Goal: Task Accomplishment & Management: Manage account settings

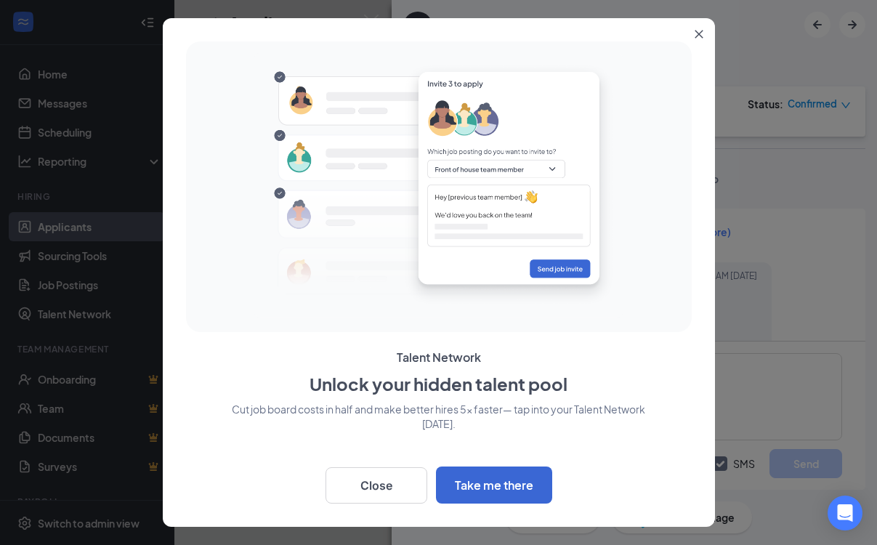
click at [699, 33] on icon "Close" at bounding box center [699, 35] width 8 height 8
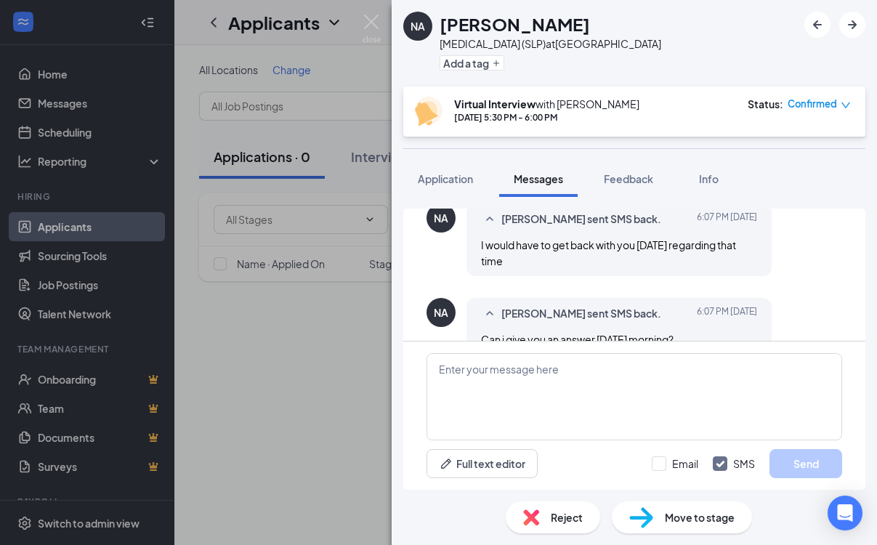
scroll to position [1509, 0]
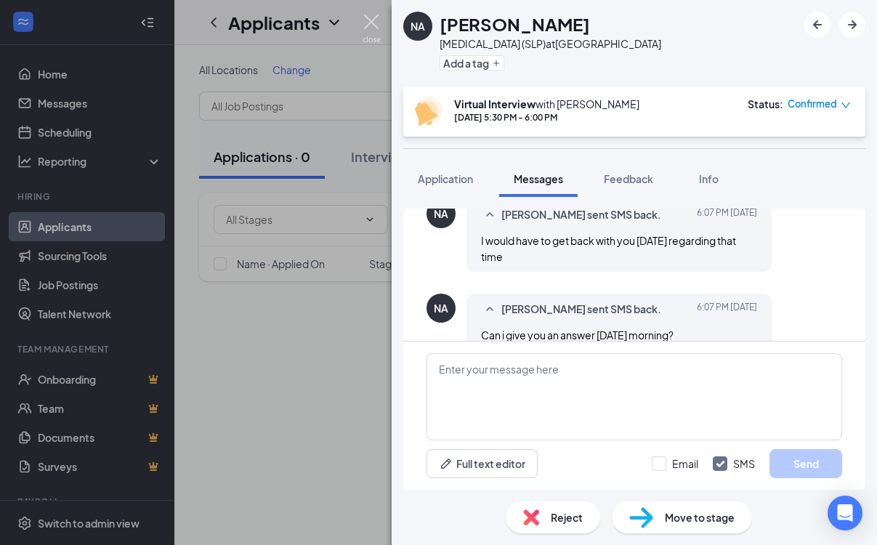
click at [361, 24] on div "NA [PERSON_NAME] [MEDICAL_DATA] (SLP) at [GEOGRAPHIC_DATA] Add a tag Virtual In…" at bounding box center [438, 272] width 877 height 545
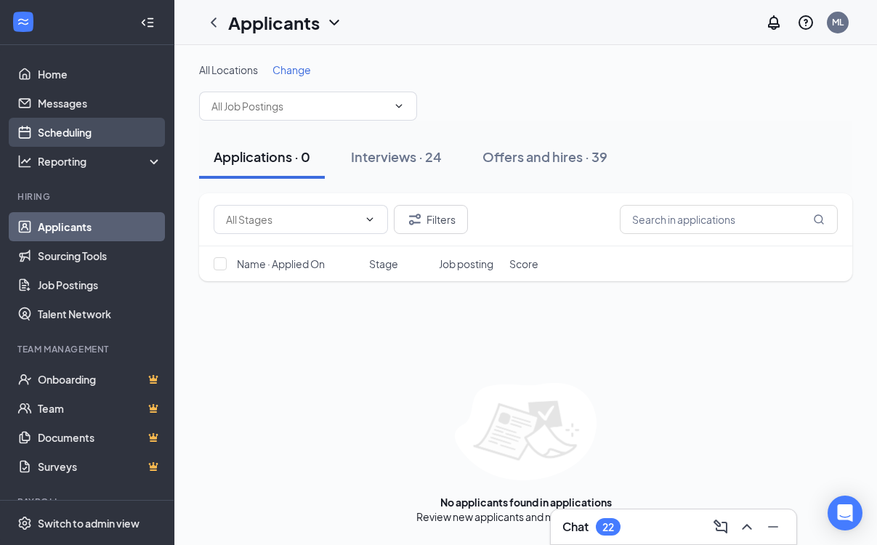
click at [62, 131] on link "Scheduling" at bounding box center [100, 132] width 124 height 29
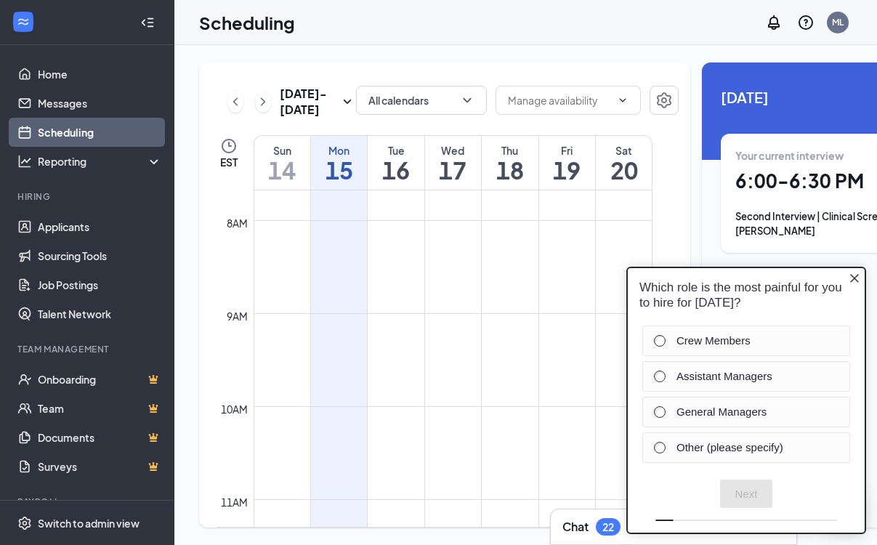
click at [857, 273] on icon "Close button" at bounding box center [855, 278] width 12 height 12
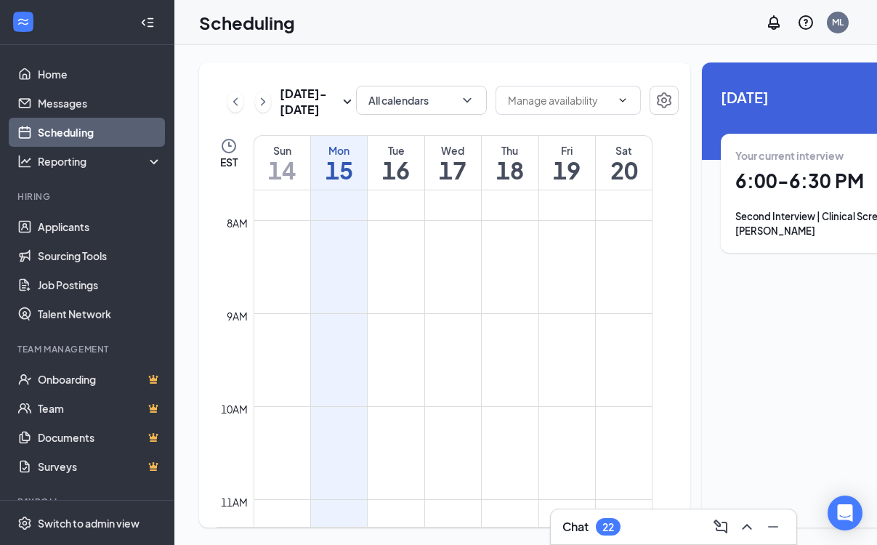
scroll to position [0, 92]
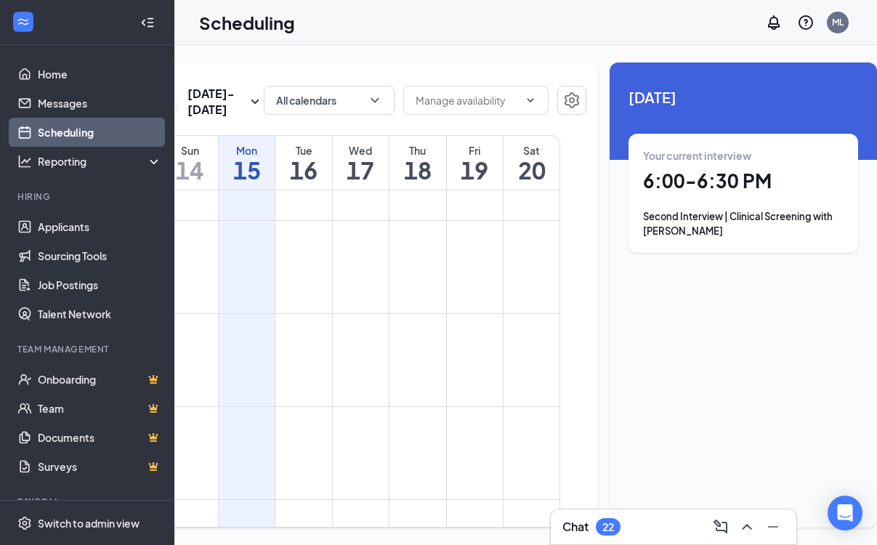
click at [664, 185] on h1 "6:00 - 6:30 PM" at bounding box center [743, 181] width 201 height 25
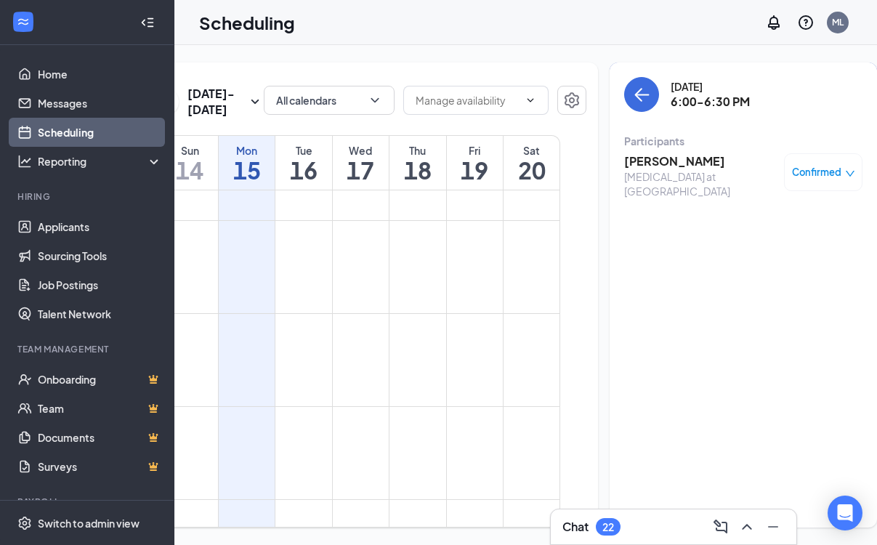
click at [797, 169] on span "Confirmed" at bounding box center [816, 172] width 49 height 15
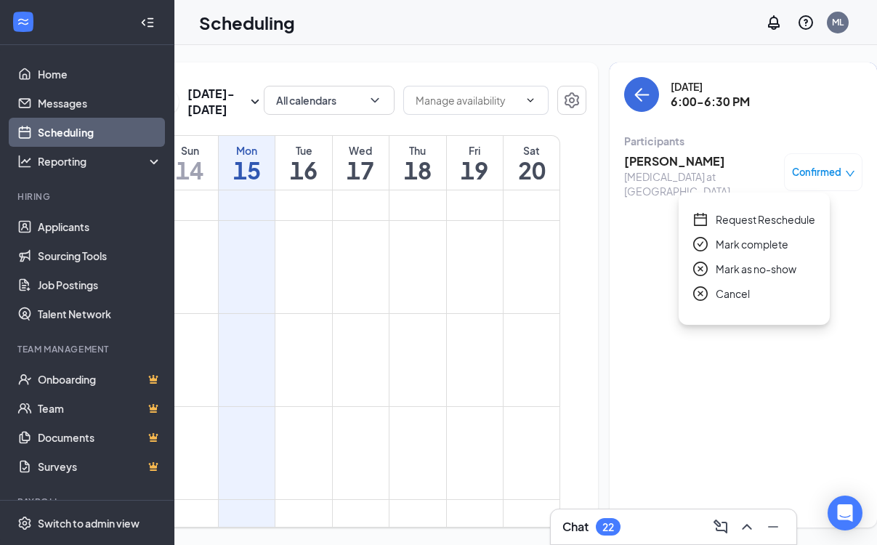
click at [727, 269] on span "Mark as no-show" at bounding box center [756, 269] width 81 height 16
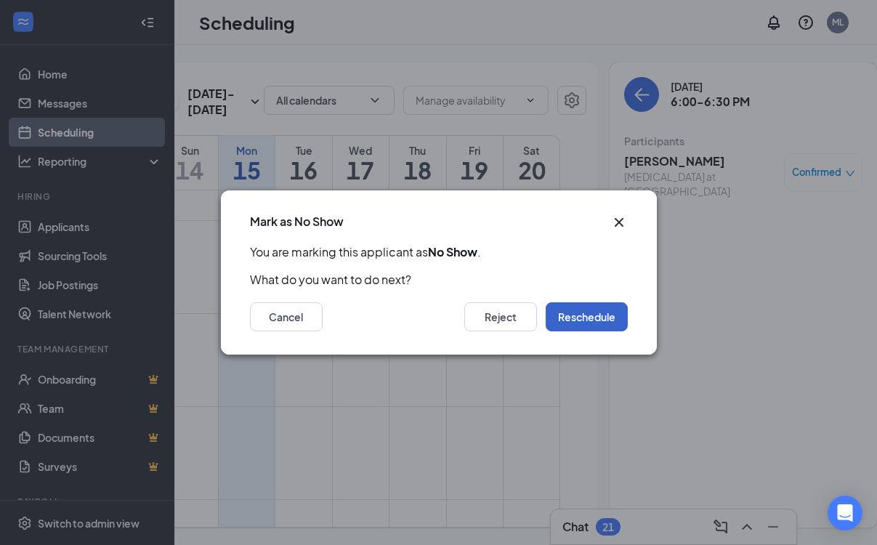
click at [576, 315] on button "Reschedule" at bounding box center [587, 316] width 82 height 29
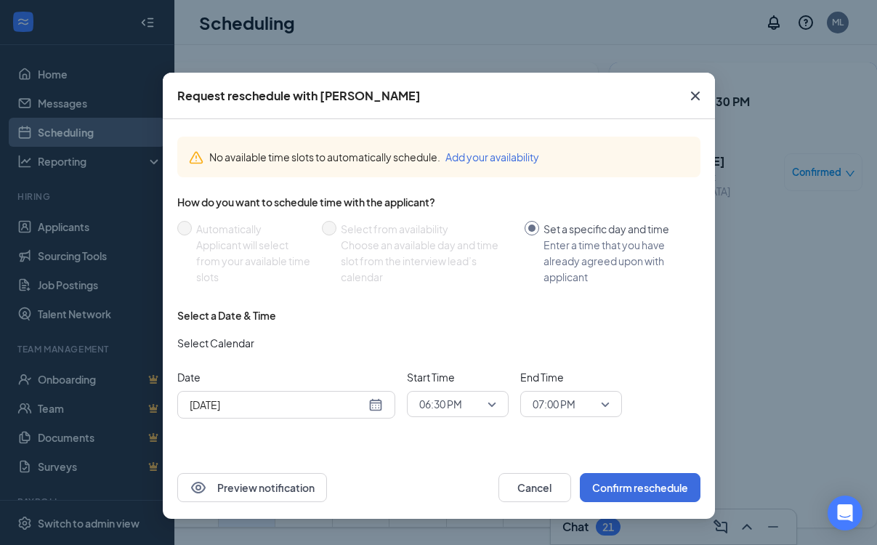
click at [378, 405] on div "[DATE]" at bounding box center [286, 405] width 193 height 16
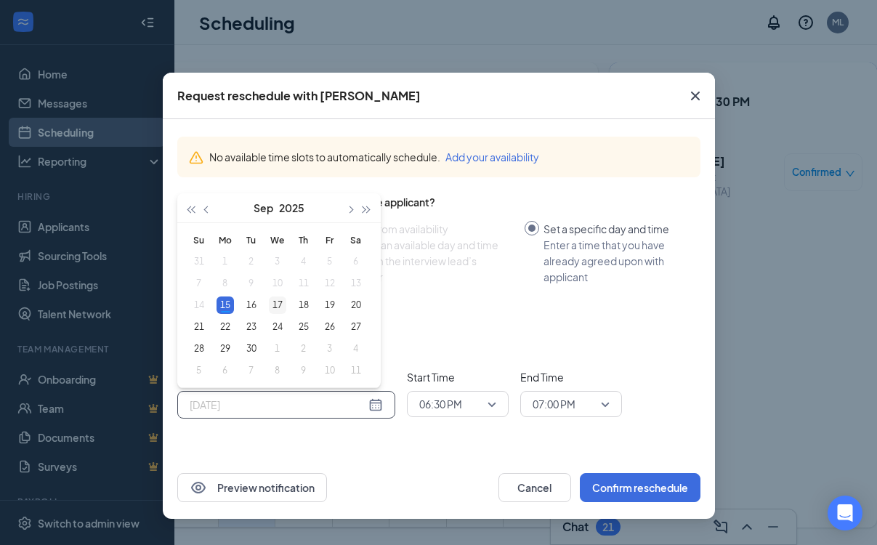
type input "[DATE]"
click at [277, 305] on div "17" at bounding box center [277, 304] width 17 height 17
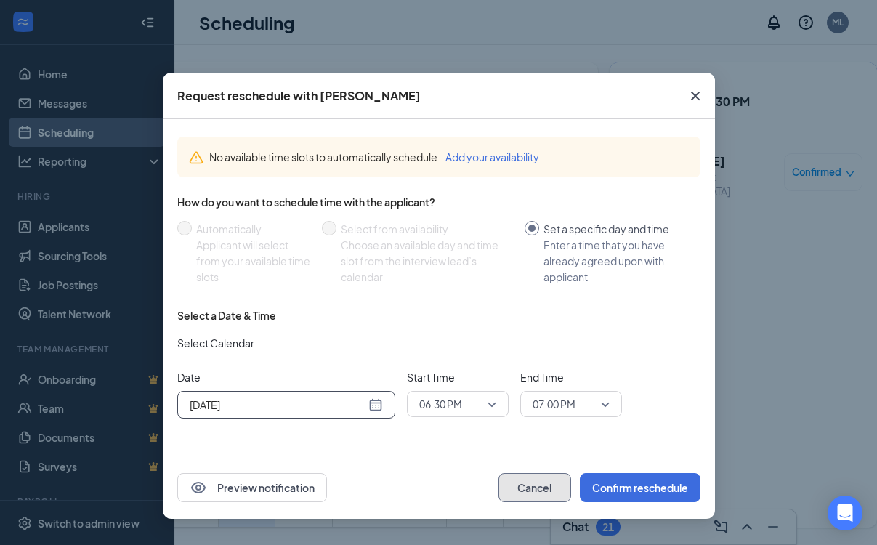
click at [531, 500] on button "Cancel" at bounding box center [534, 487] width 73 height 29
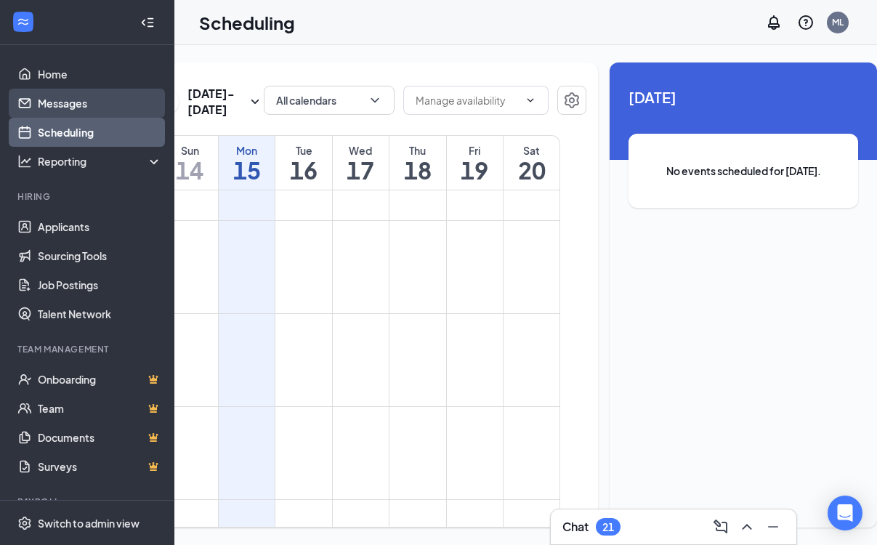
click at [57, 97] on link "Messages" at bounding box center [100, 103] width 124 height 29
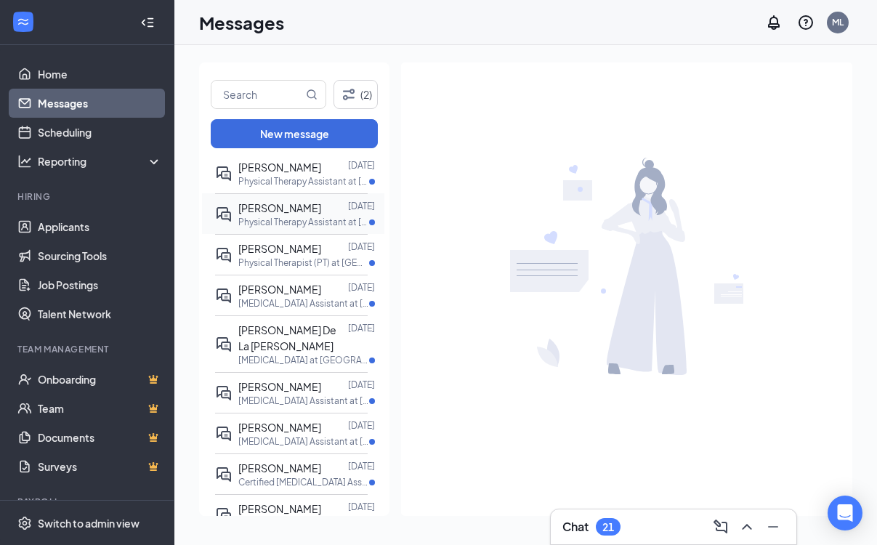
scroll to position [277, 0]
